Goal: Transaction & Acquisition: Purchase product/service

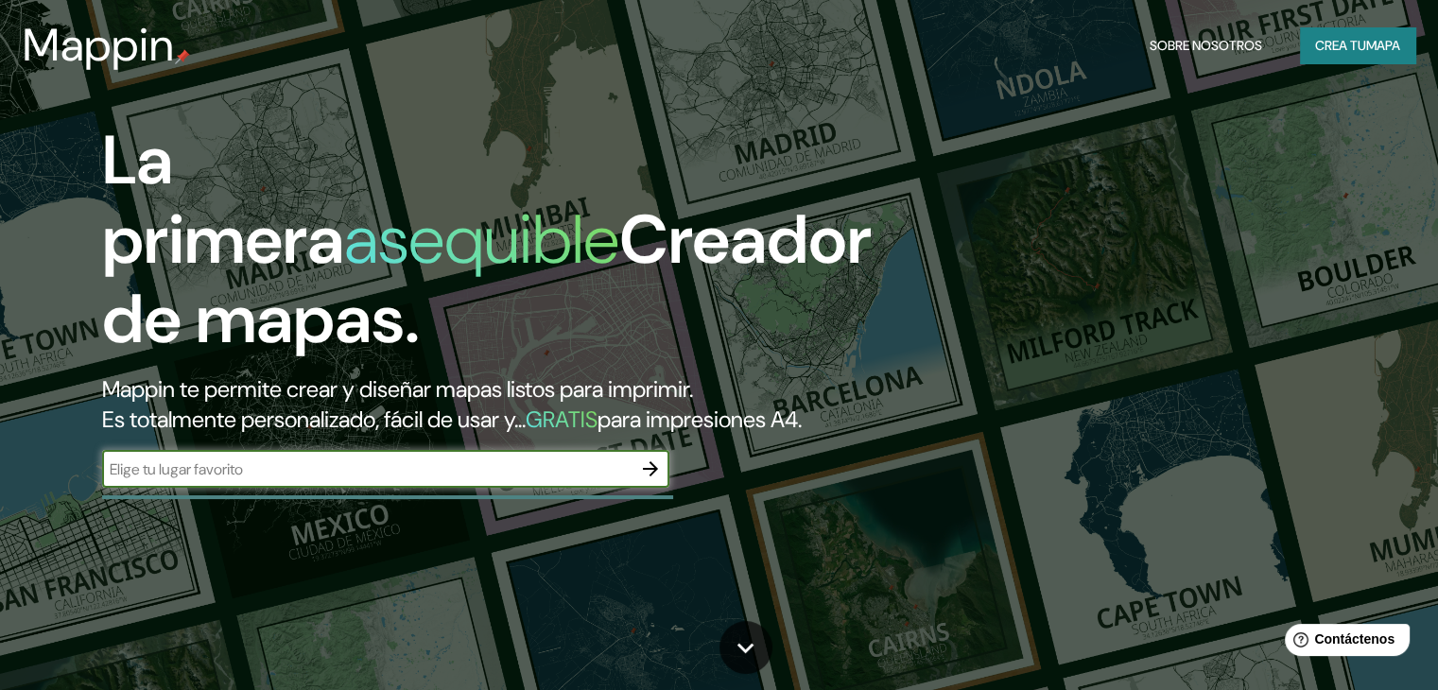
click at [412, 480] on input "text" at bounding box center [367, 470] width 530 height 22
type input "PINAMAR [GEOGRAPHIC_DATA] [GEOGRAPHIC_DATA]"
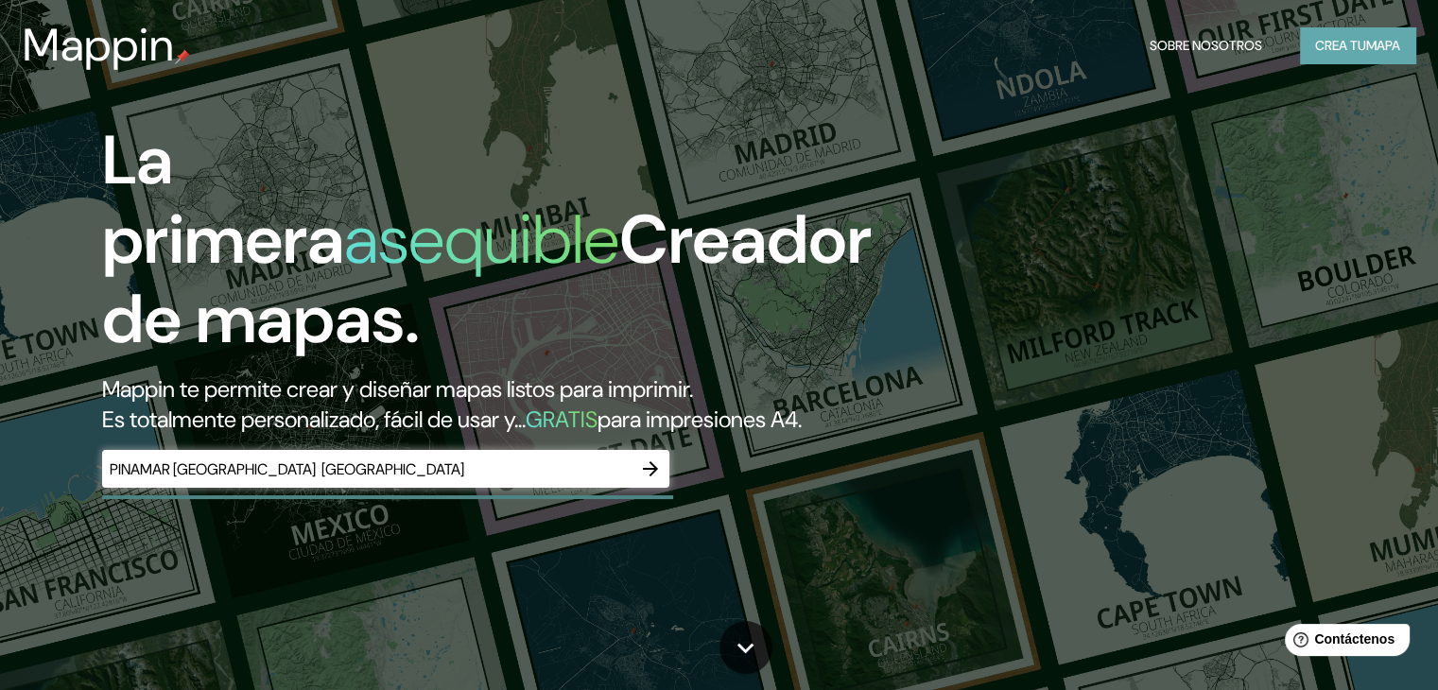
click at [1347, 54] on font "Crea tu" at bounding box center [1341, 45] width 51 height 17
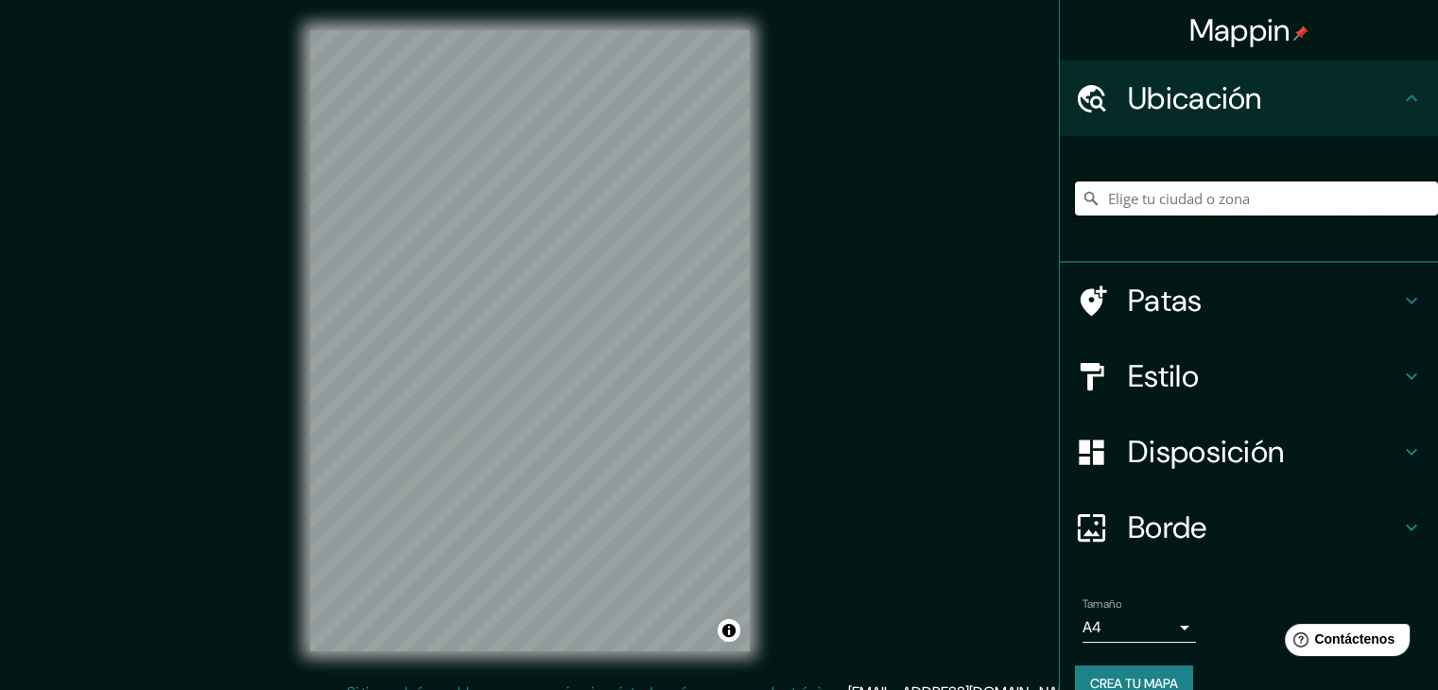
click at [1229, 209] on input "Elige tu ciudad o zona" at bounding box center [1256, 199] width 363 height 34
click at [1128, 206] on input "Elige tu ciudad o zona" at bounding box center [1256, 199] width 363 height 34
paste input "inamar, Partido de Pinamar, [STREET_ADDRESS] (Open Street Map)"
type input "[GEOGRAPHIC_DATA], [GEOGRAPHIC_DATA], [GEOGRAPHIC_DATA]"
click at [1191, 313] on h4 "Patas" at bounding box center [1264, 301] width 272 height 38
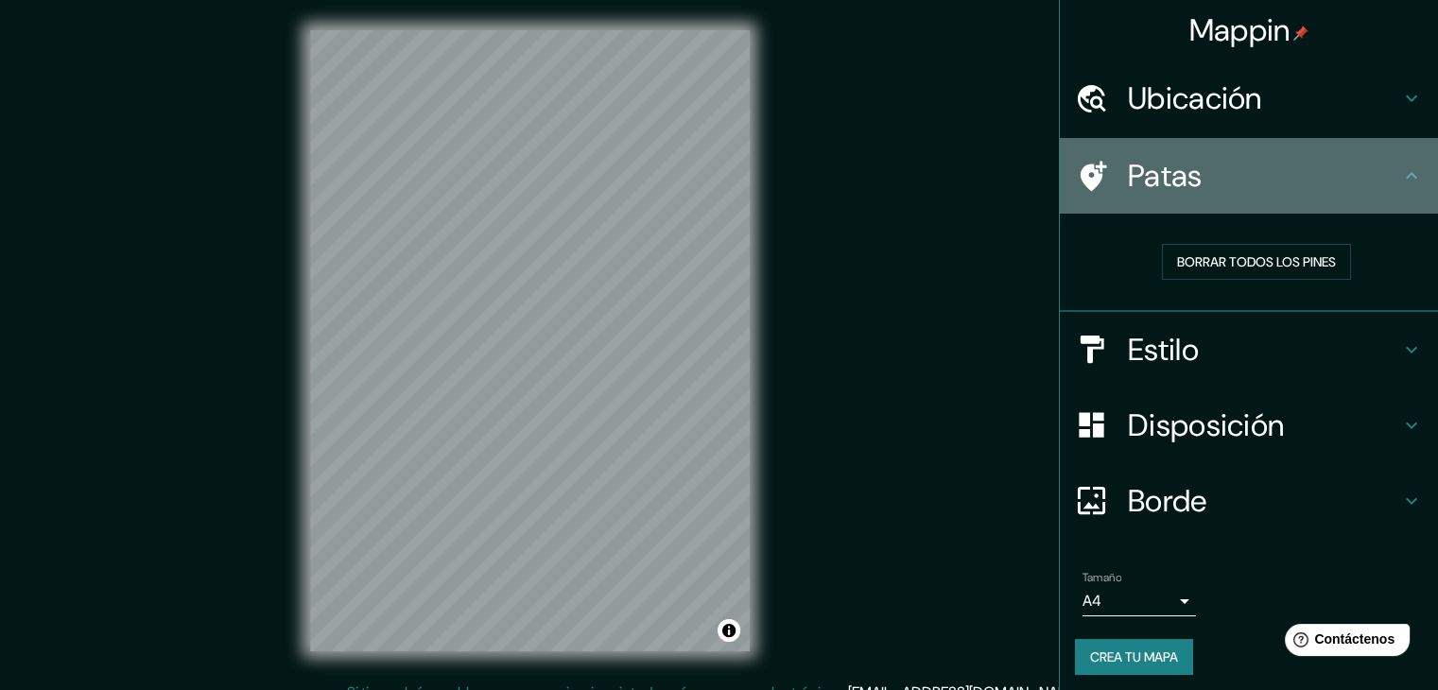
click at [1278, 171] on h4 "Patas" at bounding box center [1264, 176] width 272 height 38
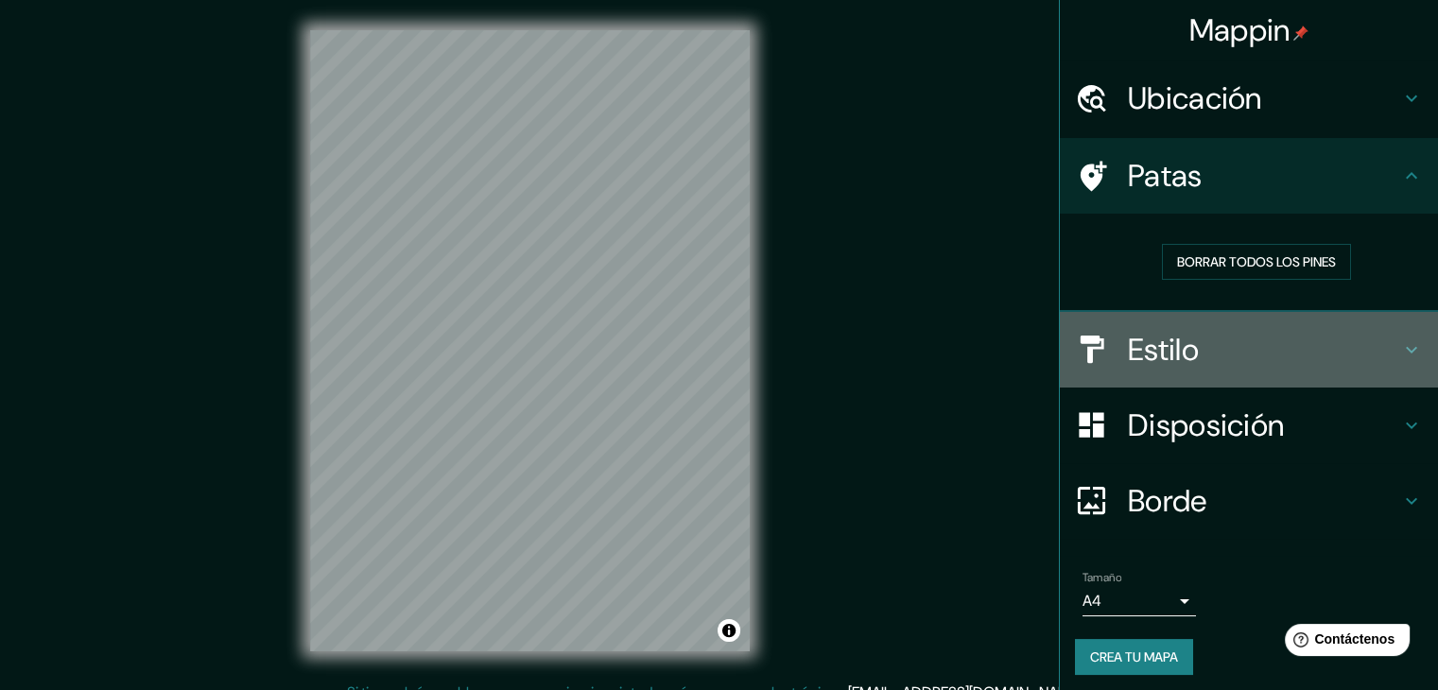
click at [1253, 350] on h4 "Estilo" at bounding box center [1264, 350] width 272 height 38
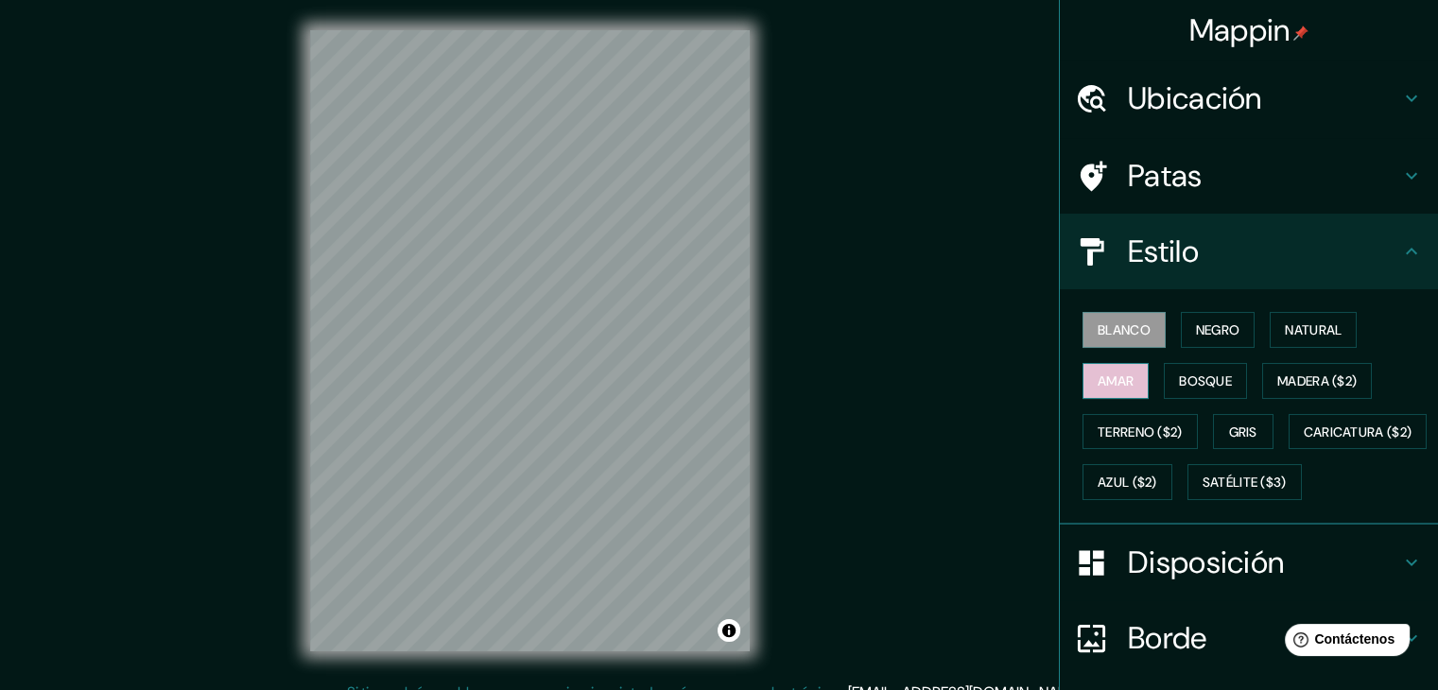
click at [1110, 385] on font "Amar" at bounding box center [1116, 381] width 36 height 17
click at [1312, 329] on font "Natural" at bounding box center [1313, 330] width 57 height 17
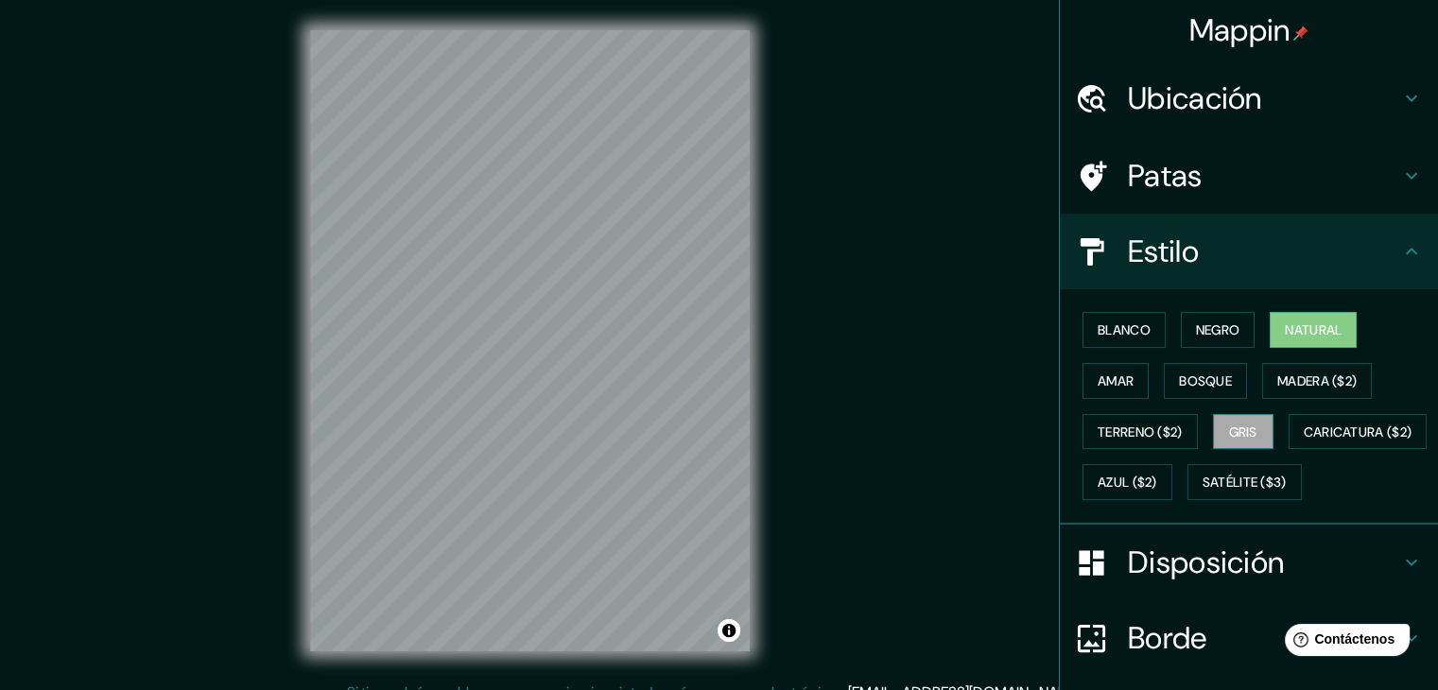
click at [1233, 414] on button "Gris" at bounding box center [1243, 432] width 61 height 36
click at [1314, 376] on font "Madera ($2)" at bounding box center [1317, 381] width 79 height 17
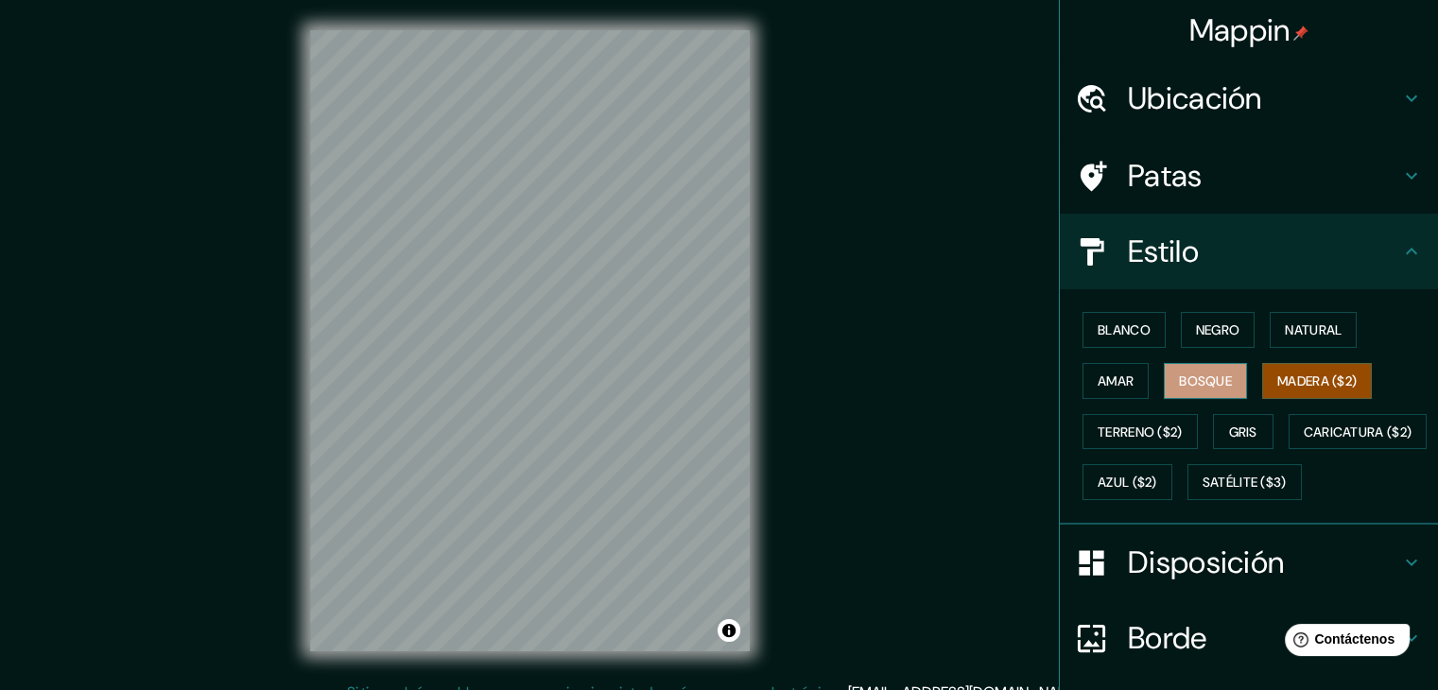
click at [1203, 381] on font "Bosque" at bounding box center [1205, 381] width 53 height 17
click at [1289, 337] on font "Natural" at bounding box center [1313, 330] width 57 height 17
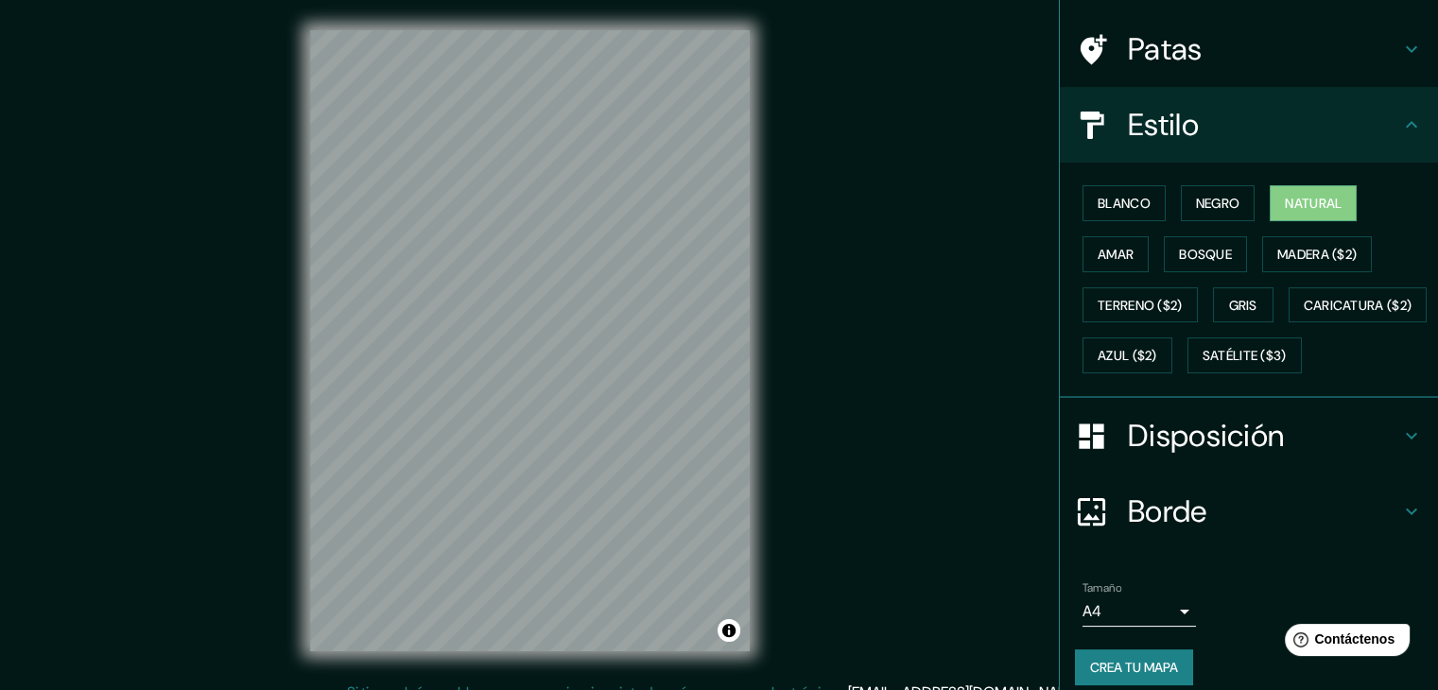
scroll to position [154, 0]
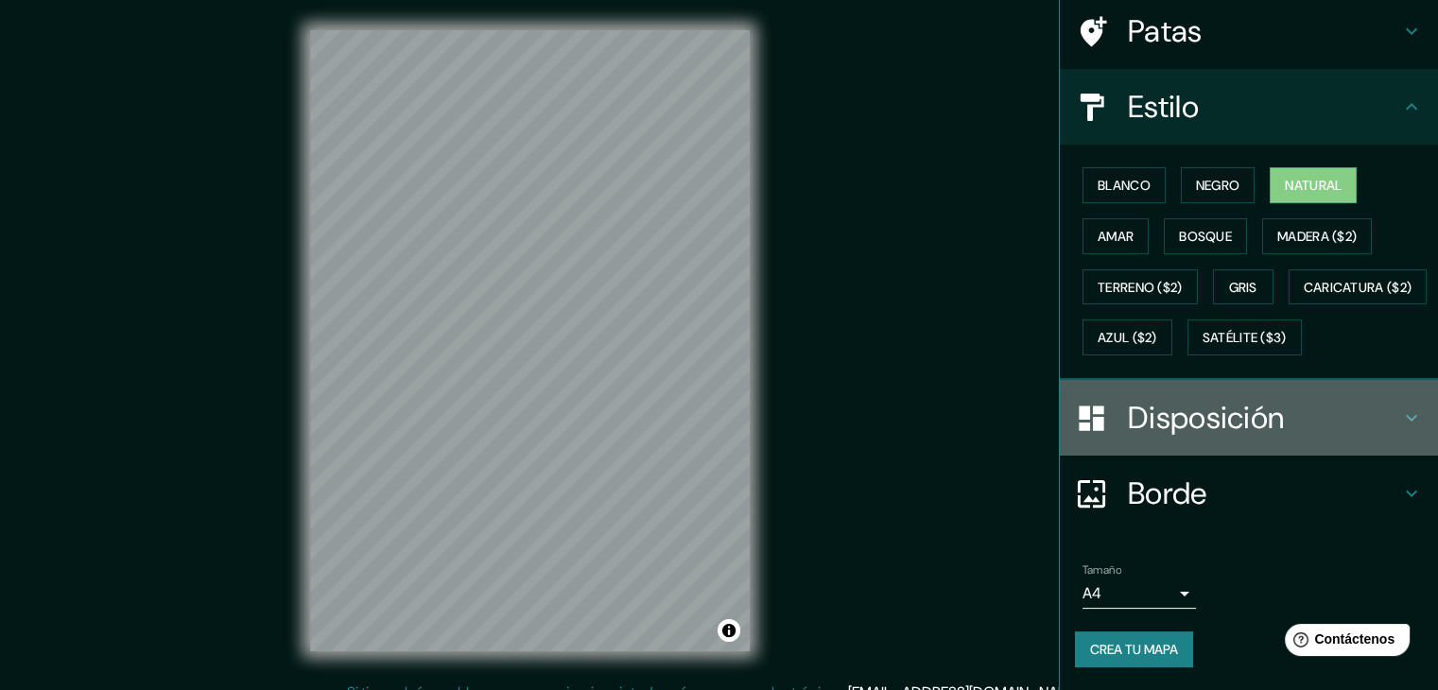
click at [1260, 438] on font "Disposición" at bounding box center [1206, 418] width 156 height 40
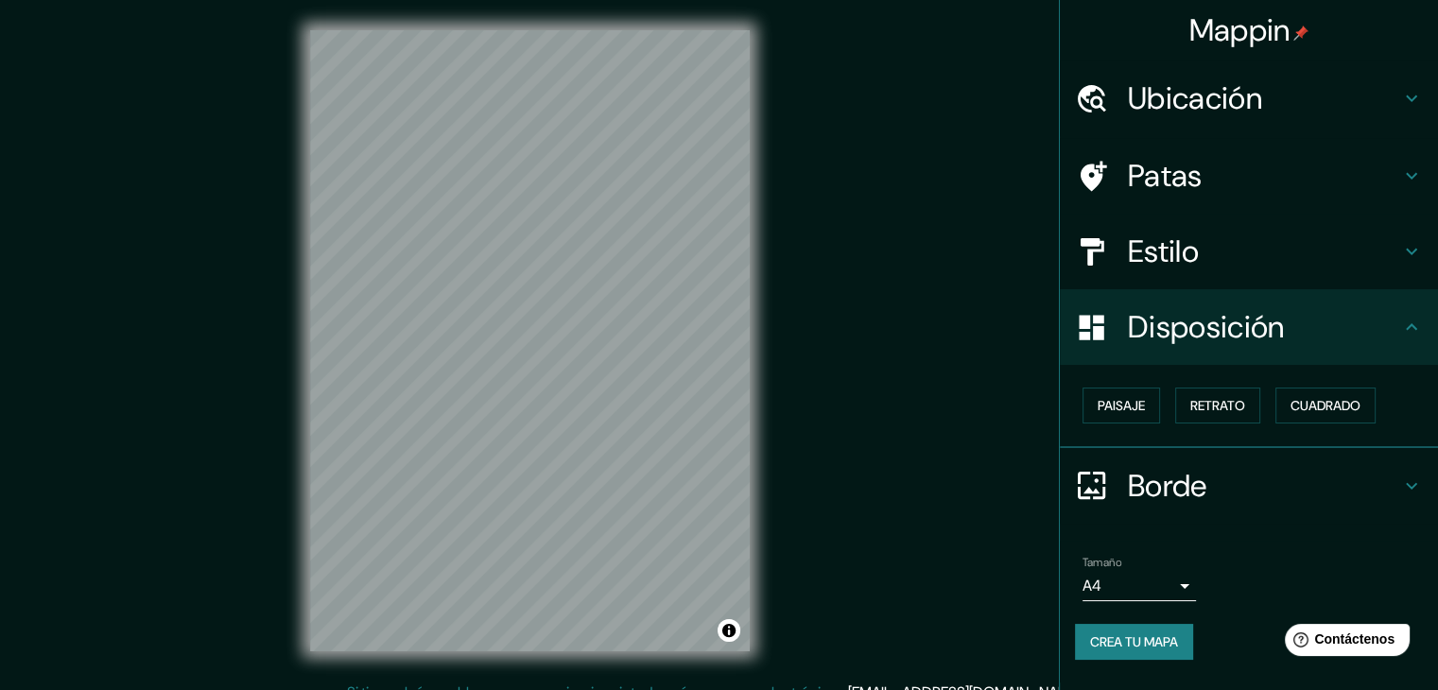
scroll to position [0, 0]
click at [1142, 400] on font "Paisaje" at bounding box center [1121, 405] width 47 height 17
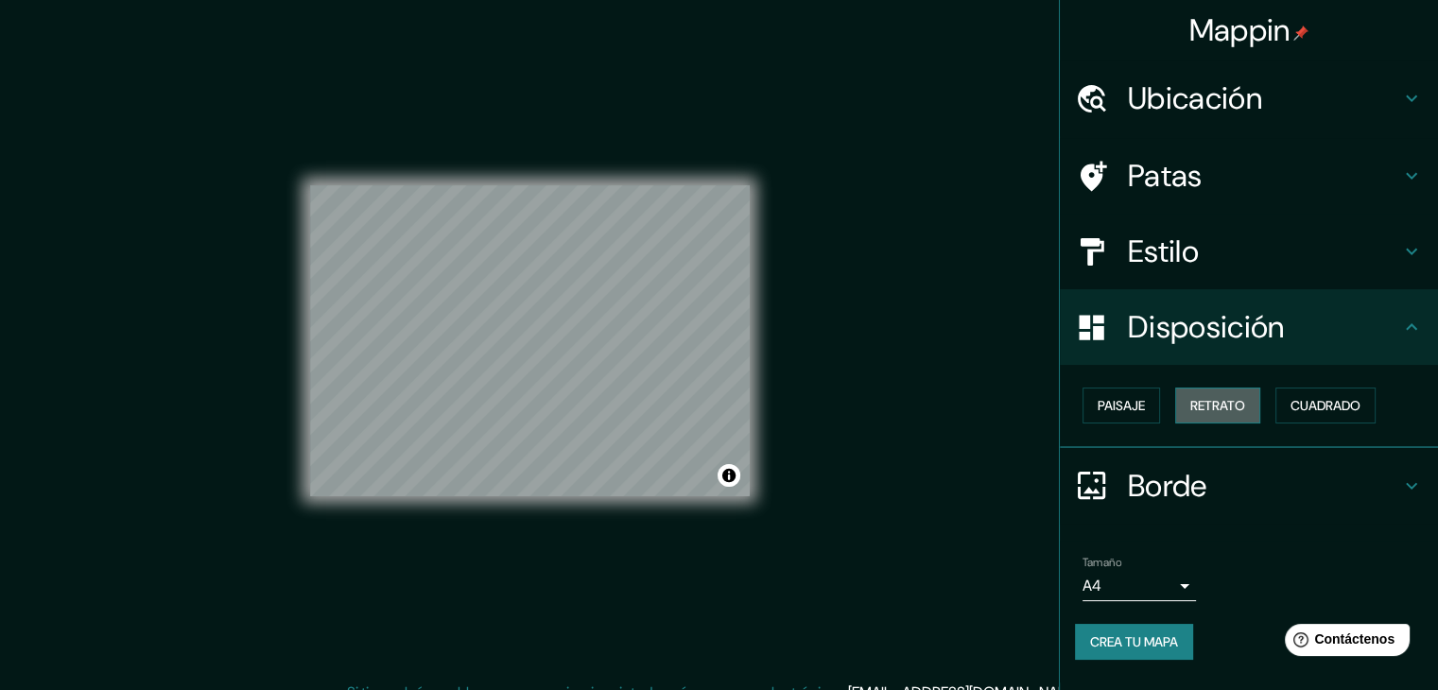
click at [1232, 406] on font "Retrato" at bounding box center [1218, 405] width 55 height 17
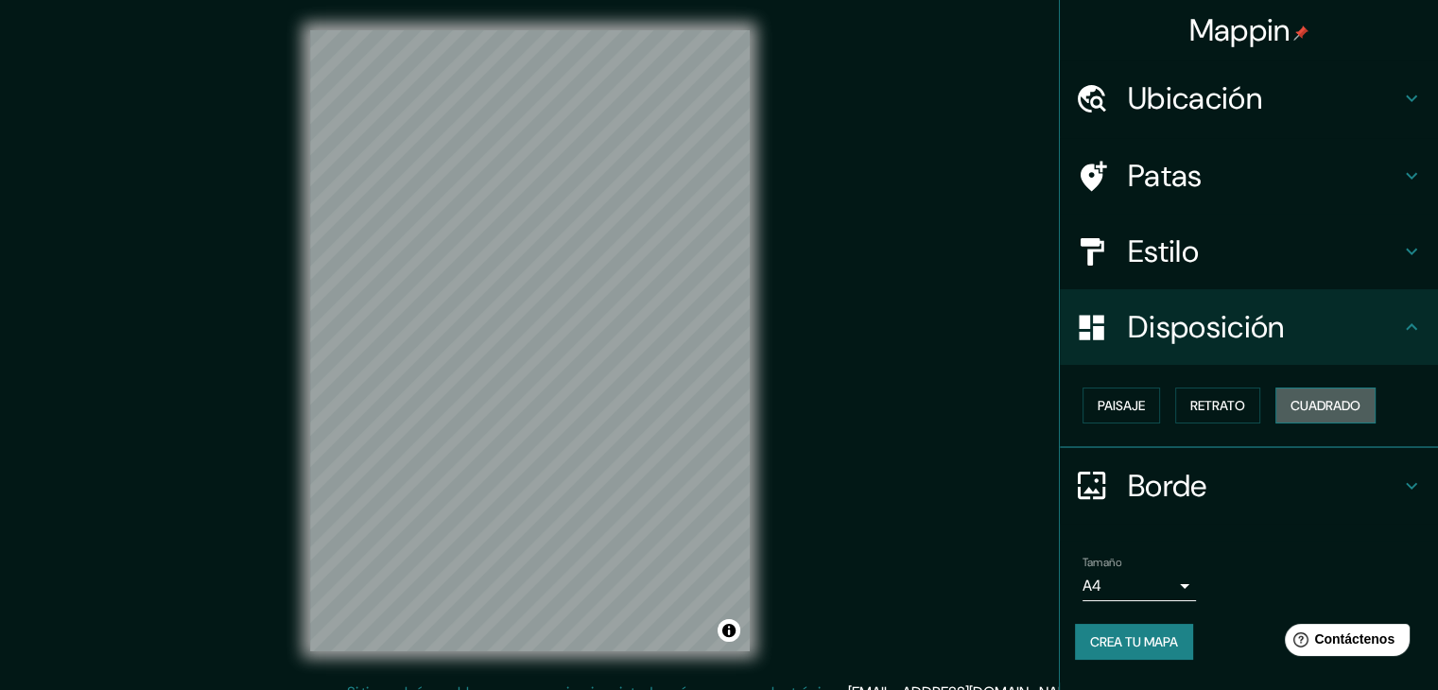
click at [1324, 410] on font "Cuadrado" at bounding box center [1326, 405] width 70 height 17
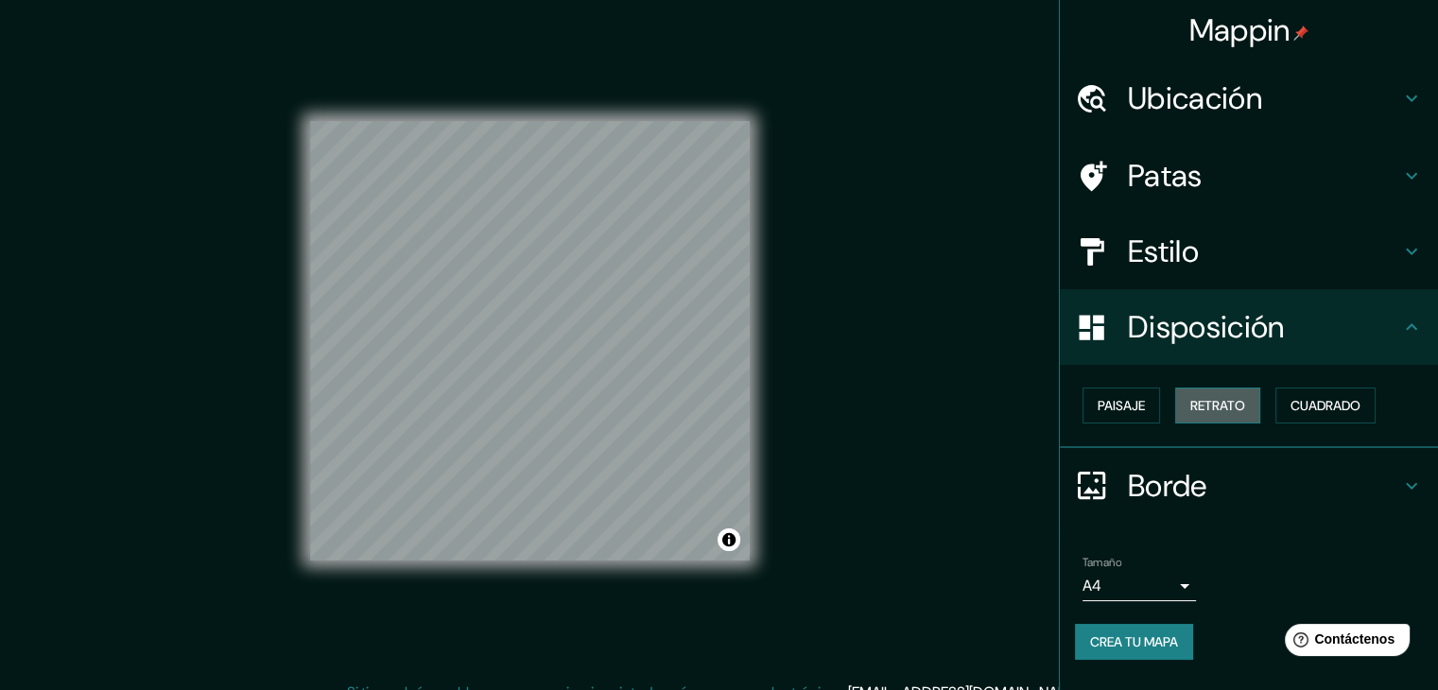
click at [1246, 403] on font "Retrato" at bounding box center [1218, 405] width 55 height 17
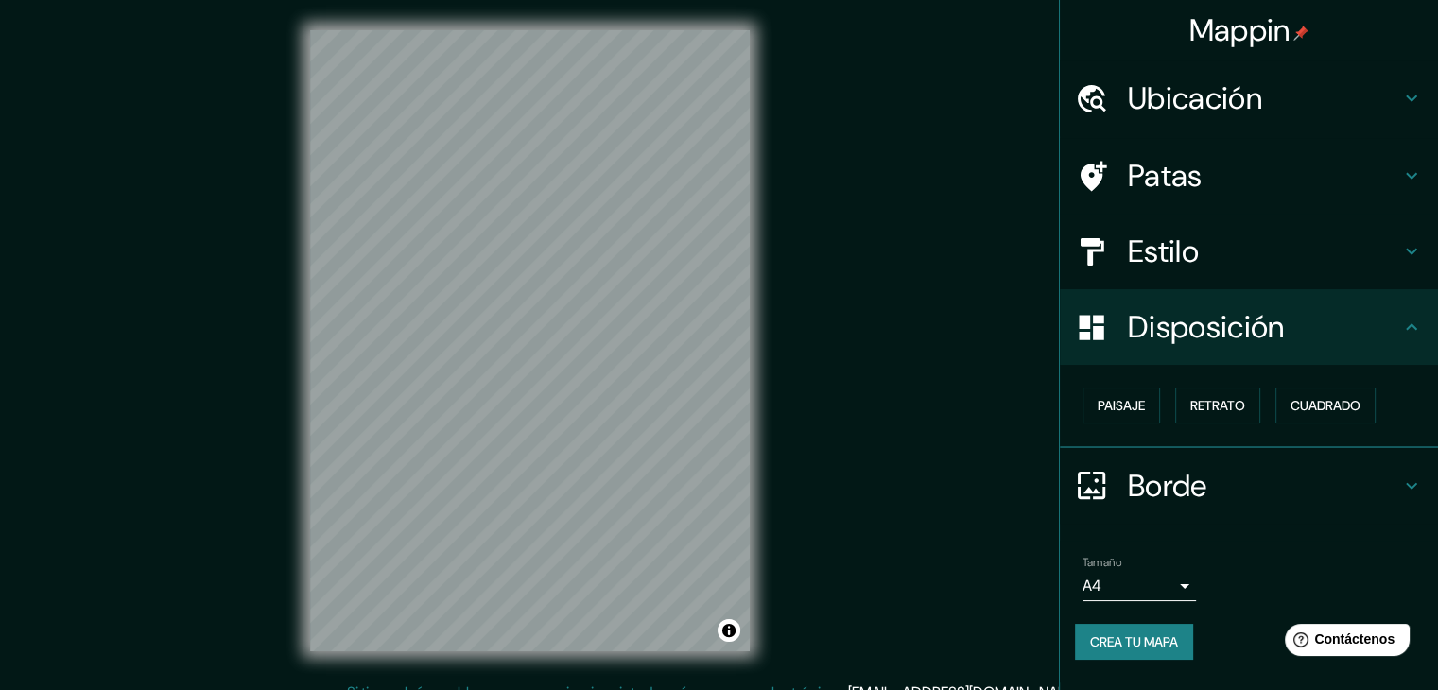
scroll to position [22, 0]
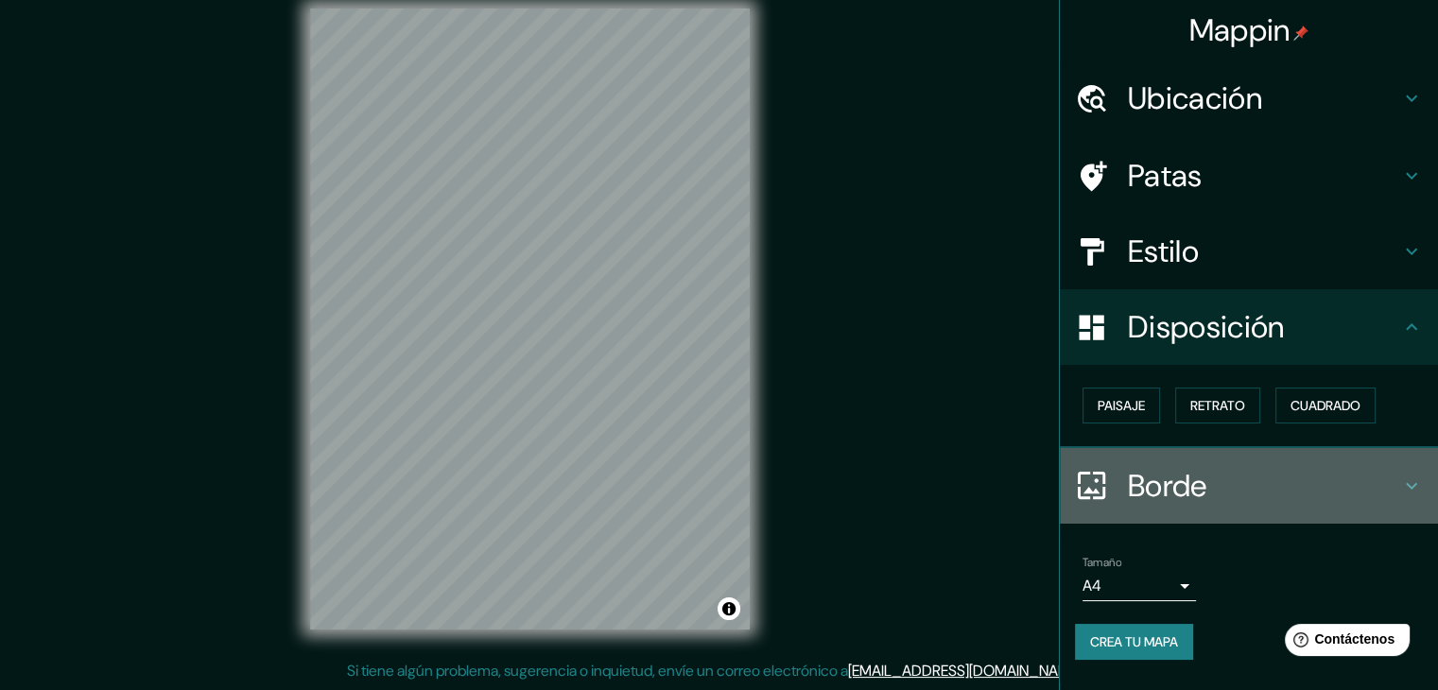
click at [1245, 474] on h4 "Borde" at bounding box center [1264, 486] width 272 height 38
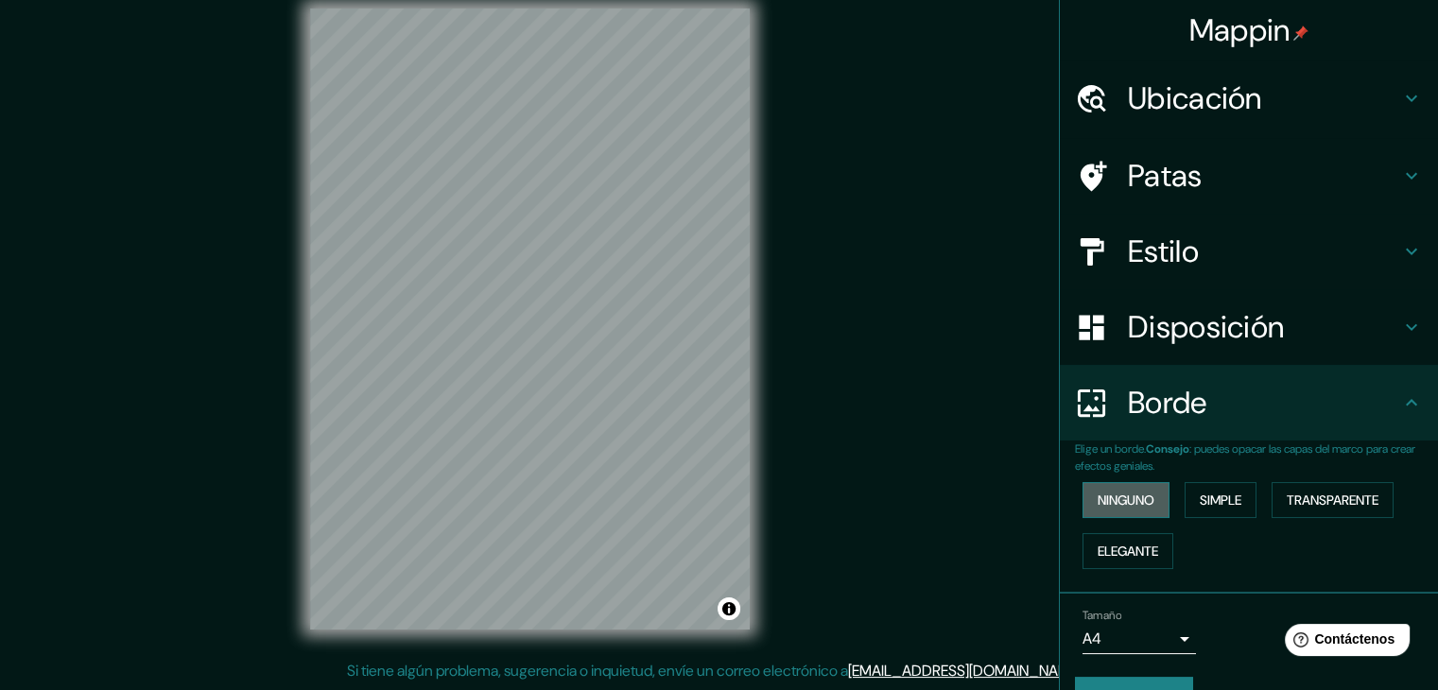
click at [1155, 511] on button "Ninguno" at bounding box center [1126, 500] width 87 height 36
click at [1185, 508] on button "Simple" at bounding box center [1221, 500] width 72 height 36
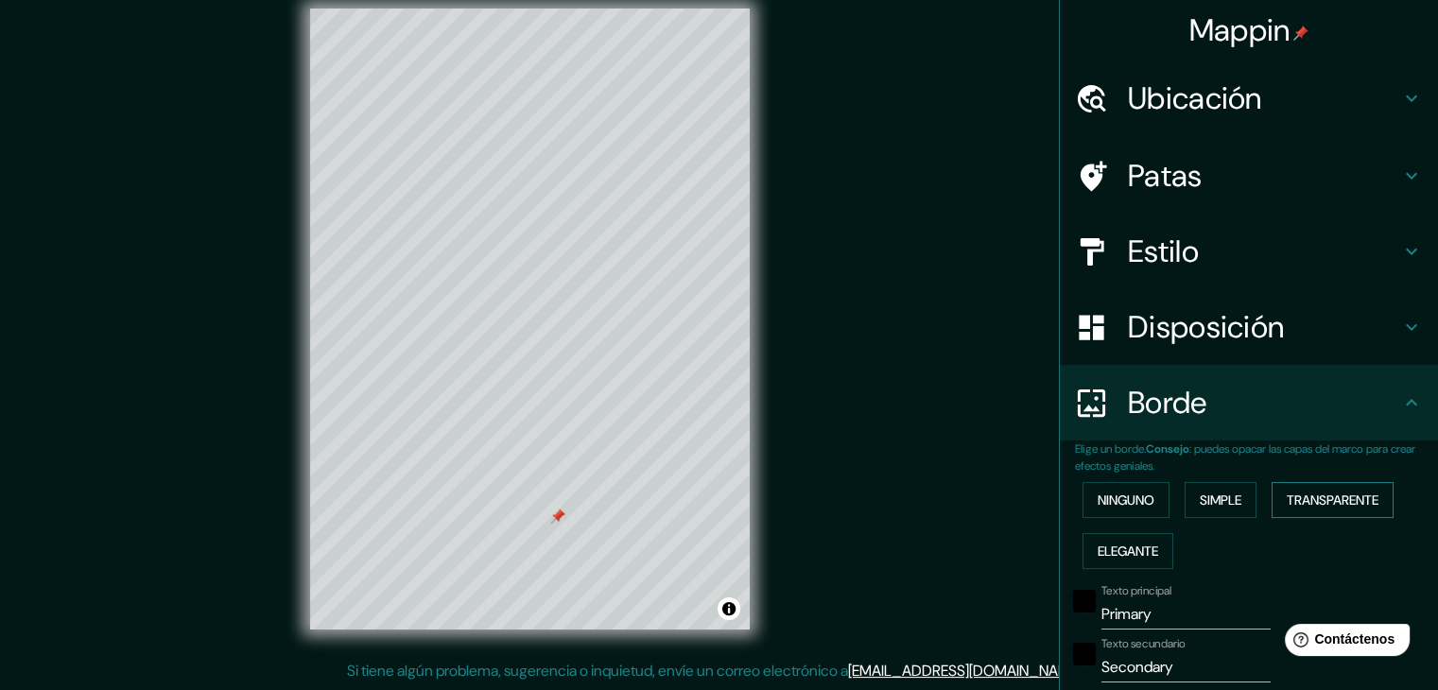
click at [1320, 498] on font "Transparente" at bounding box center [1333, 500] width 92 height 17
click at [1137, 554] on font "Elegante" at bounding box center [1128, 551] width 61 height 17
click at [1365, 495] on font "Transparente" at bounding box center [1333, 500] width 92 height 17
